Goal: Task Accomplishment & Management: Manage account settings

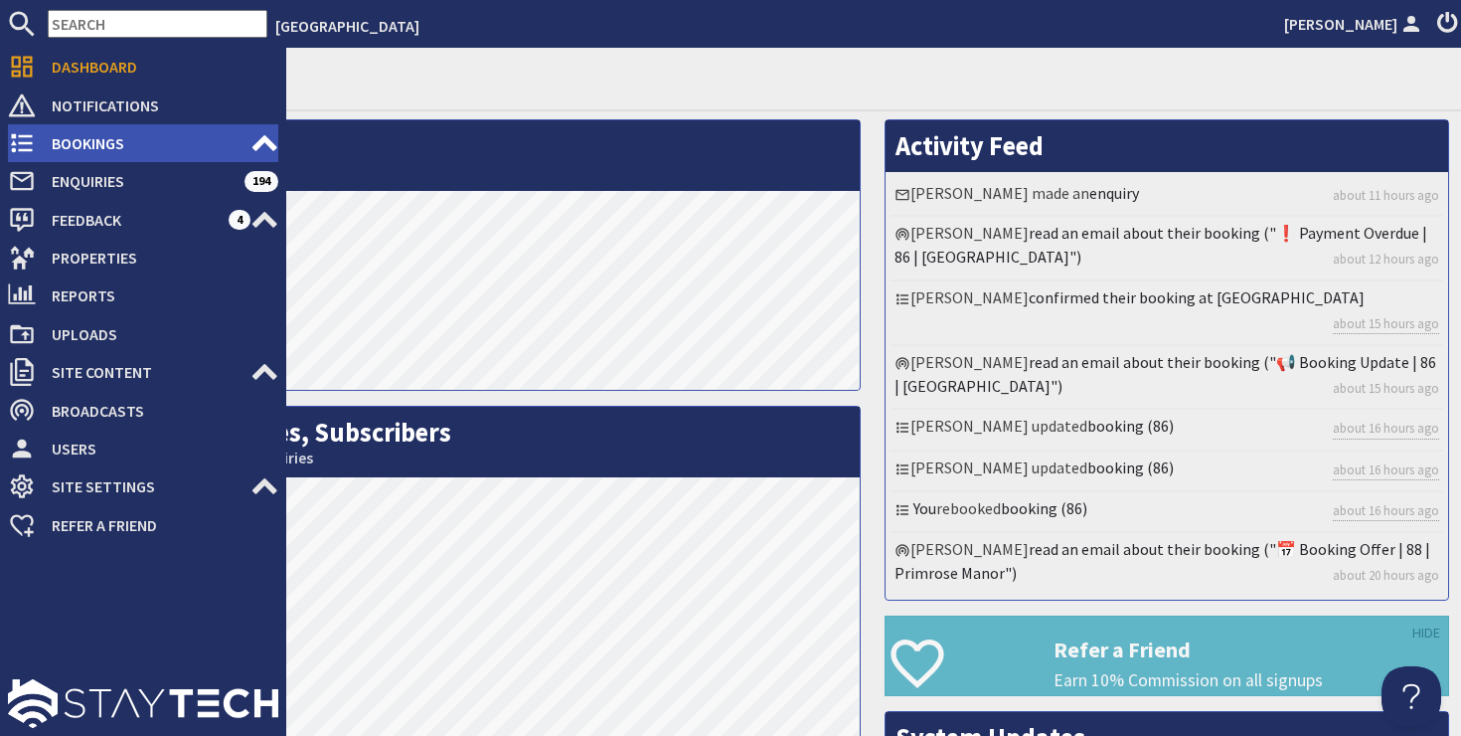
click at [91, 147] on span "Bookings" at bounding box center [143, 143] width 215 height 32
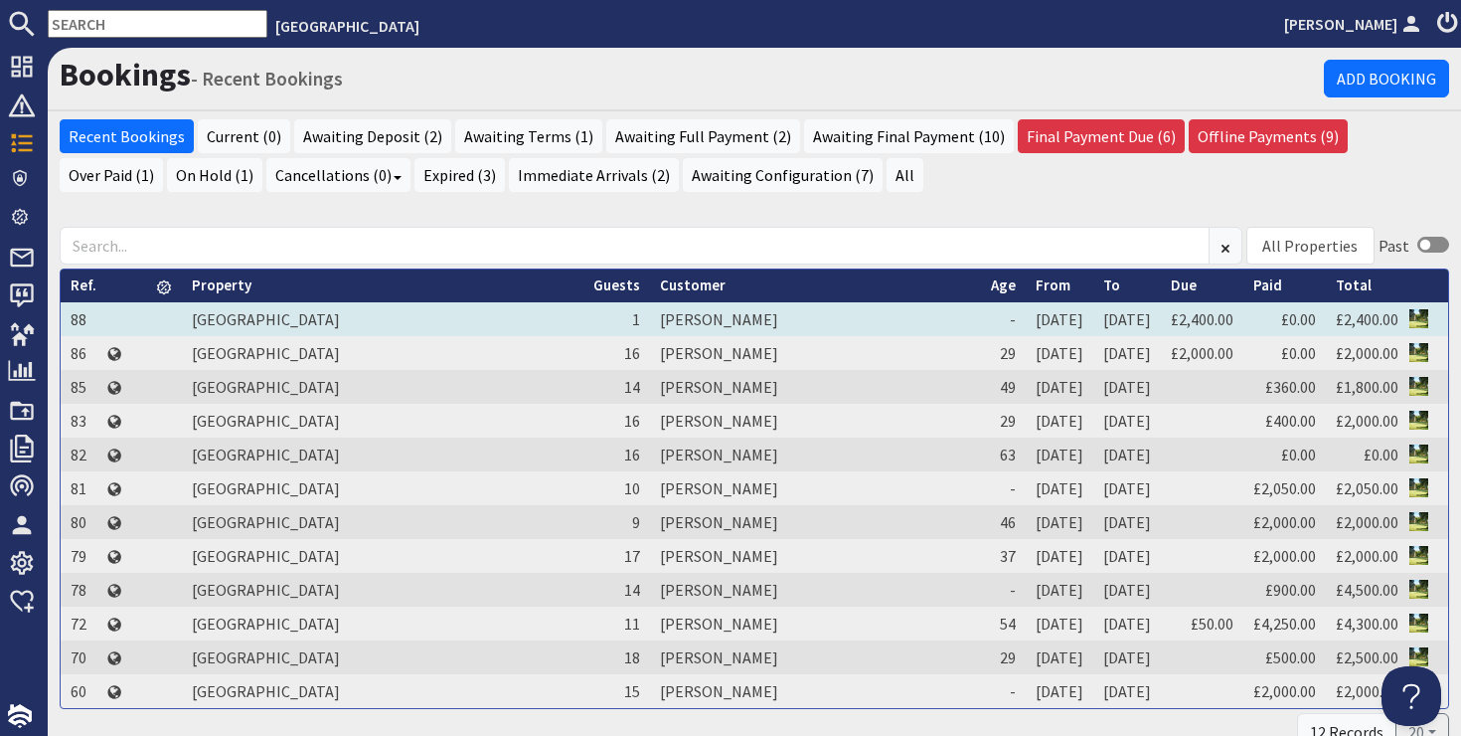
click at [650, 319] on td "[PERSON_NAME]" at bounding box center [815, 319] width 331 height 34
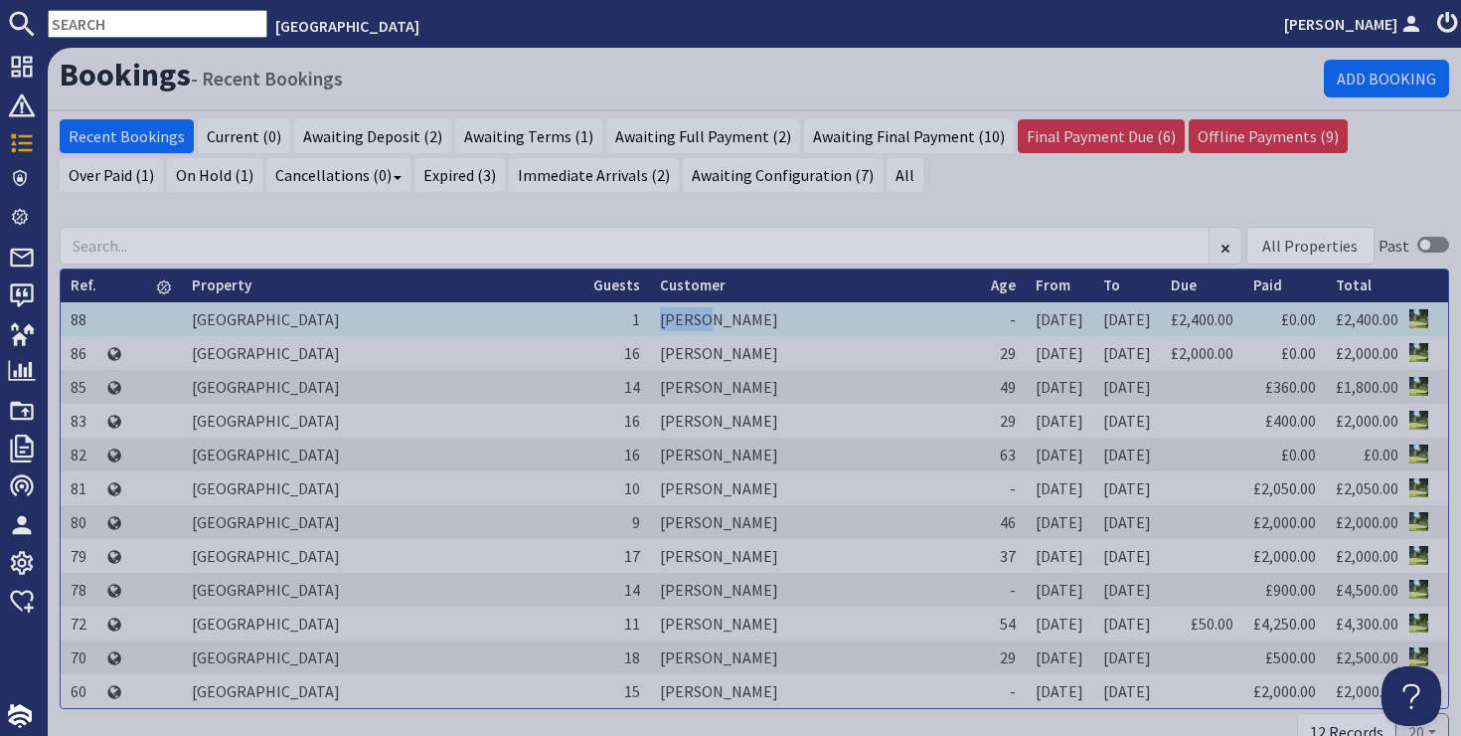
click at [650, 319] on td "[PERSON_NAME]" at bounding box center [815, 319] width 331 height 34
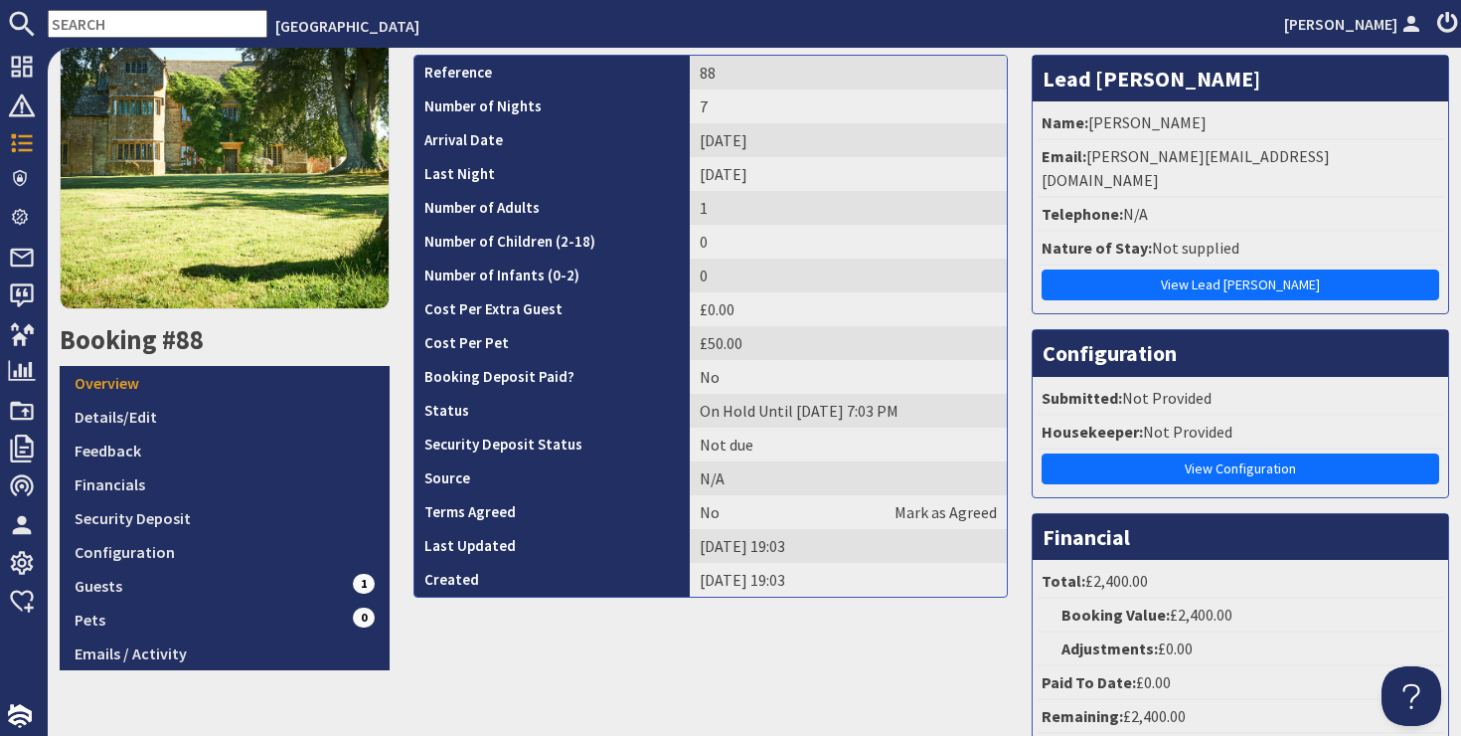
scroll to position [247, 0]
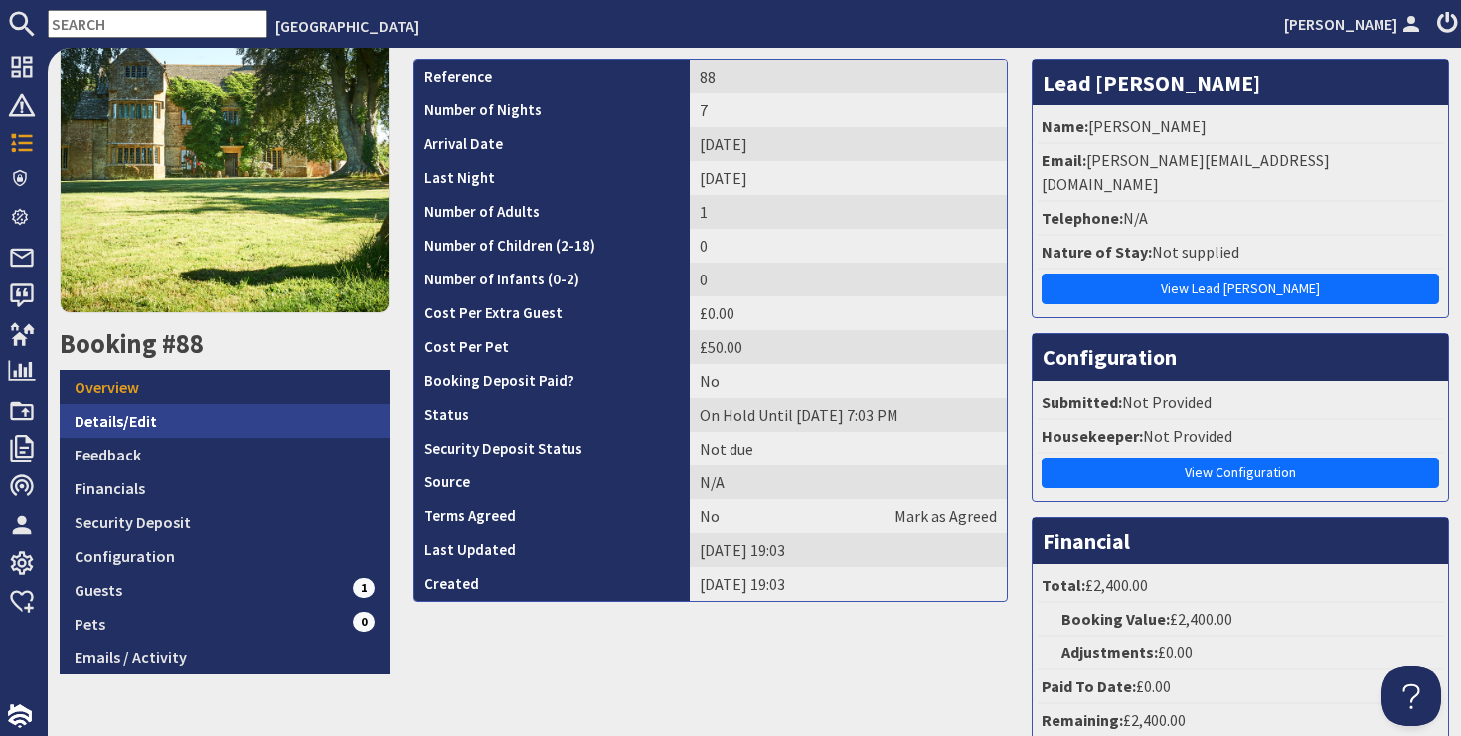
click at [118, 416] on link "Details/Edit" at bounding box center [225, 421] width 330 height 34
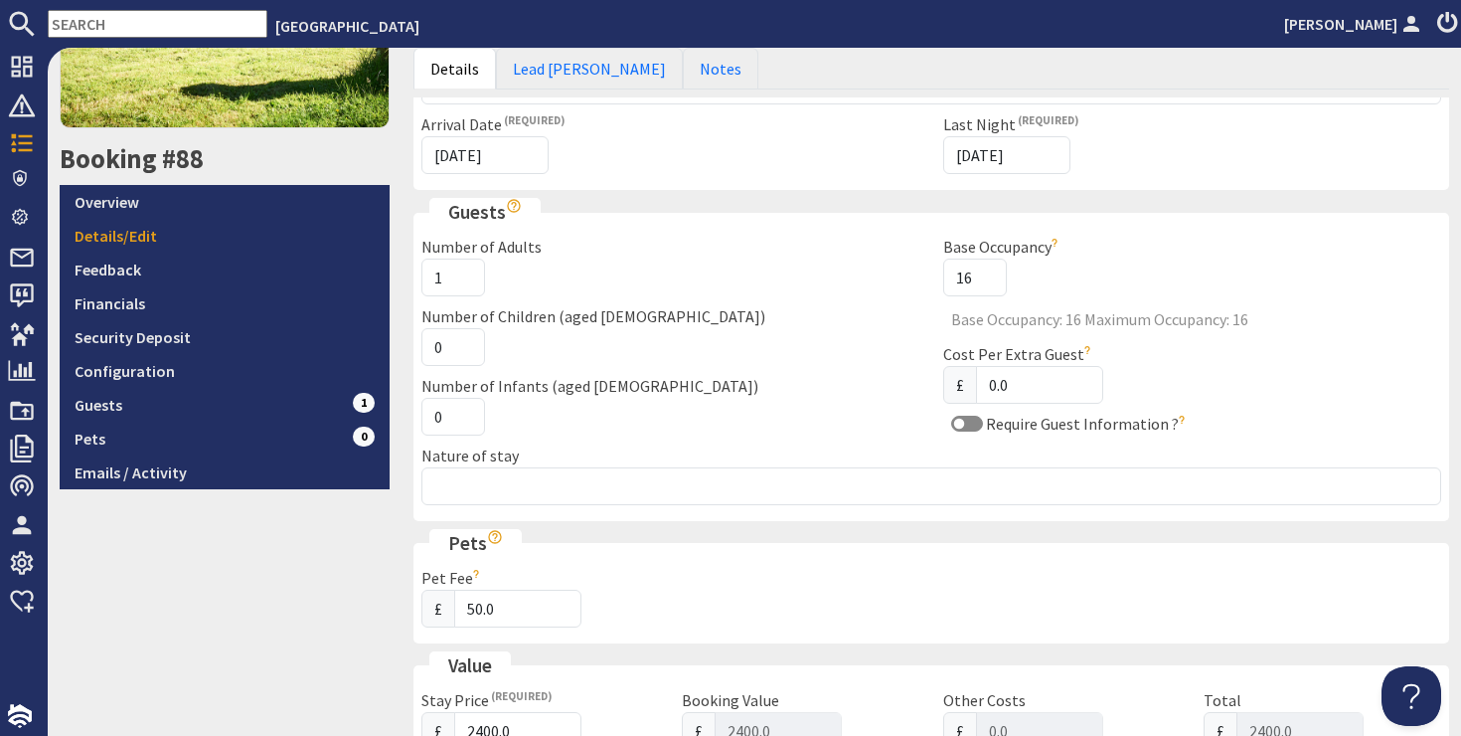
scroll to position [441, 0]
